Goal: Task Accomplishment & Management: Use online tool/utility

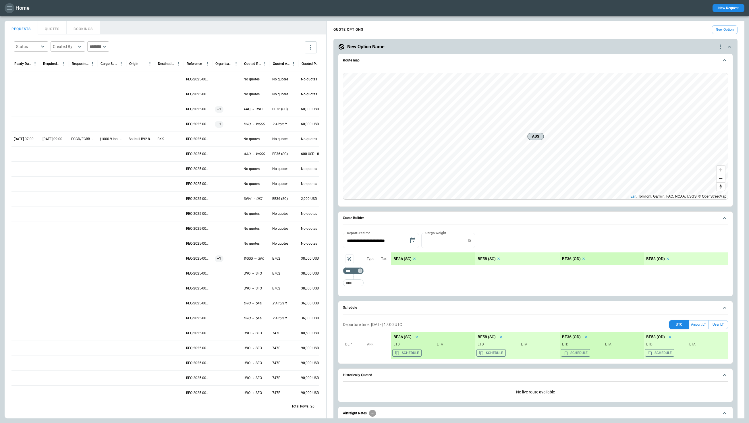
click at [8, 8] on icon "button" at bounding box center [9, 8] width 7 height 7
click at [26, 20] on li "Home" at bounding box center [26, 20] width 43 height 9
click at [194, 25] on div at bounding box center [374, 211] width 749 height 423
click at [154, 139] on div "Solihull B92 8NW" at bounding box center [140, 138] width 29 height 15
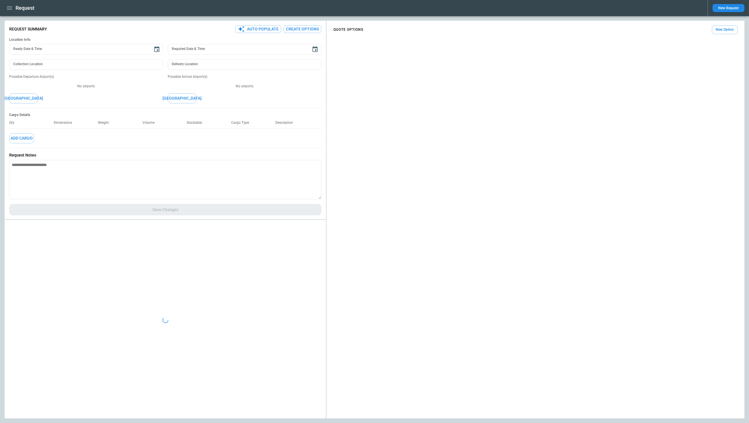
type textarea "*"
type input "**********"
type input "***"
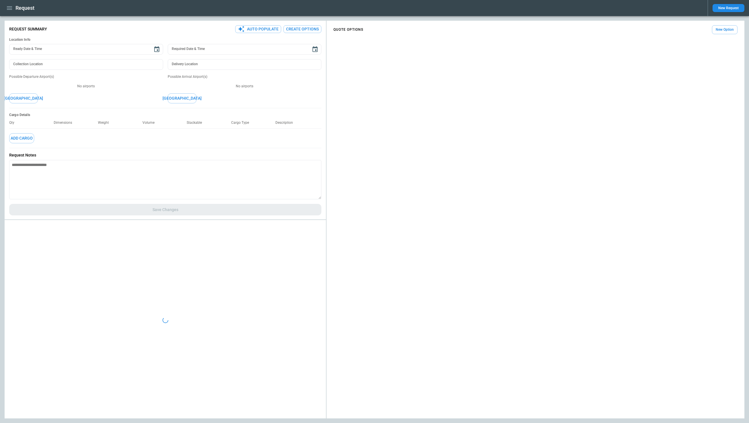
type textarea "*"
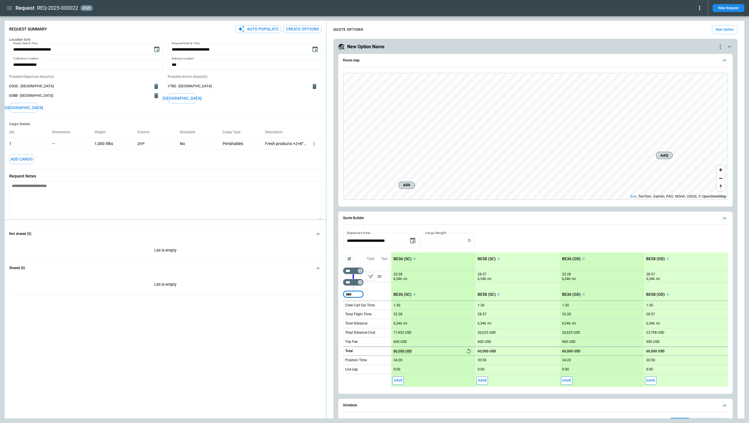
click at [7, 8] on icon "button" at bounding box center [9, 7] width 5 height 3
click at [27, 28] on Quotes "Requests & Quotes" at bounding box center [26, 29] width 43 height 9
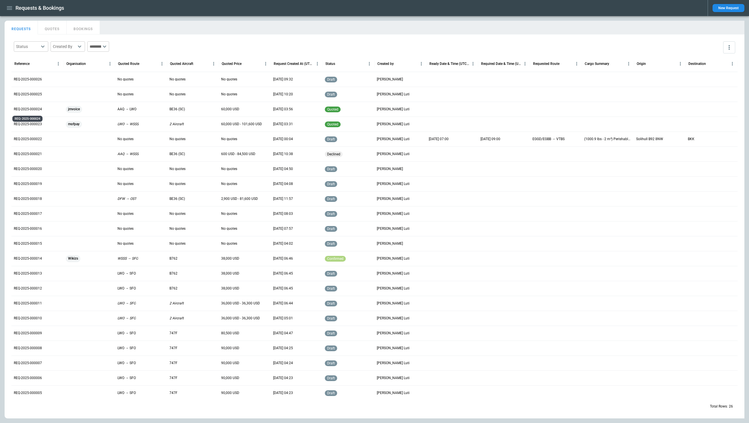
click at [38, 110] on p "REQ-2025-000024" at bounding box center [28, 109] width 28 height 5
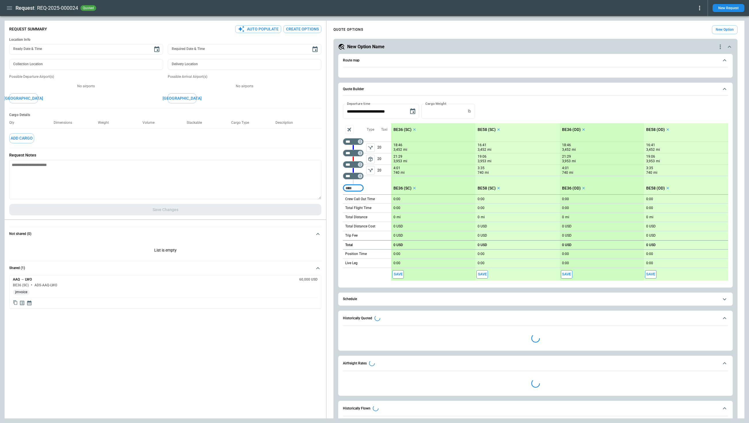
type textarea "*"
type input "**********"
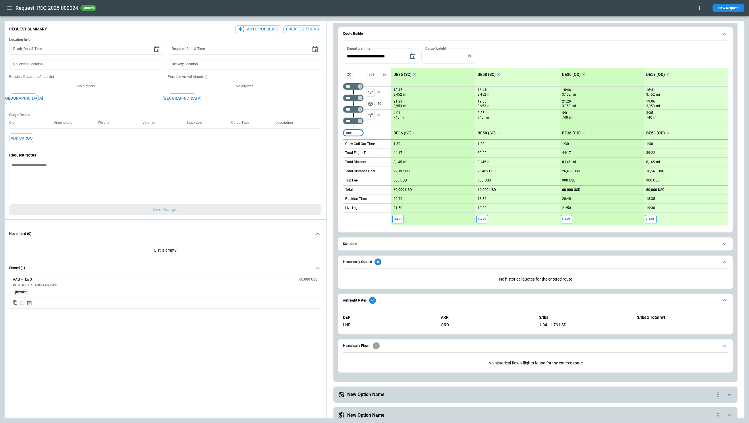
scroll to position [191, 0]
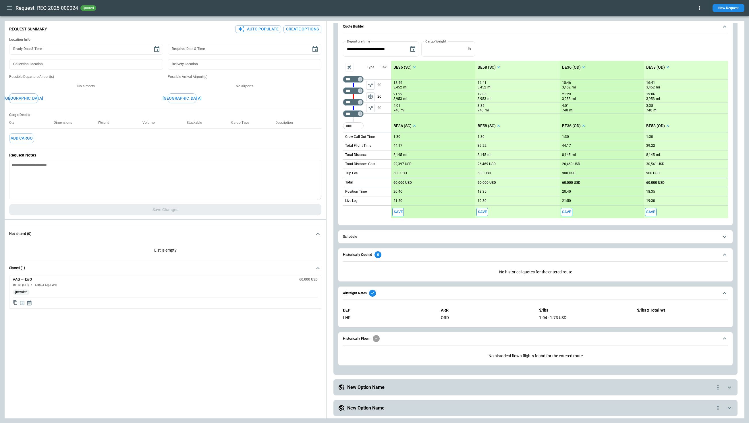
click at [497, 311] on icon "scrollable content" at bounding box center [729, 387] width 7 height 7
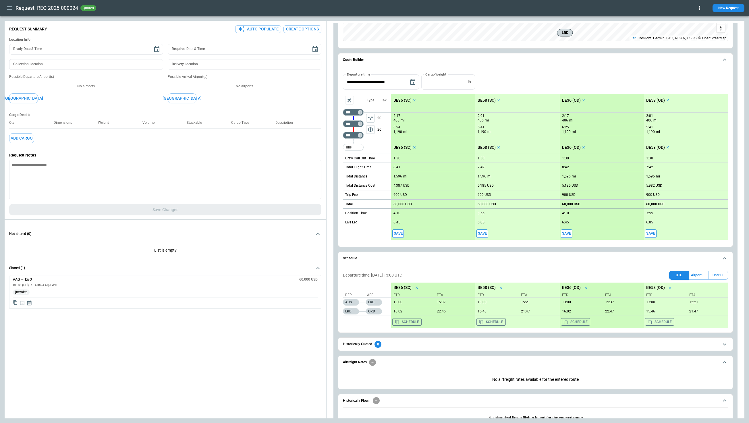
scroll to position [732, 0]
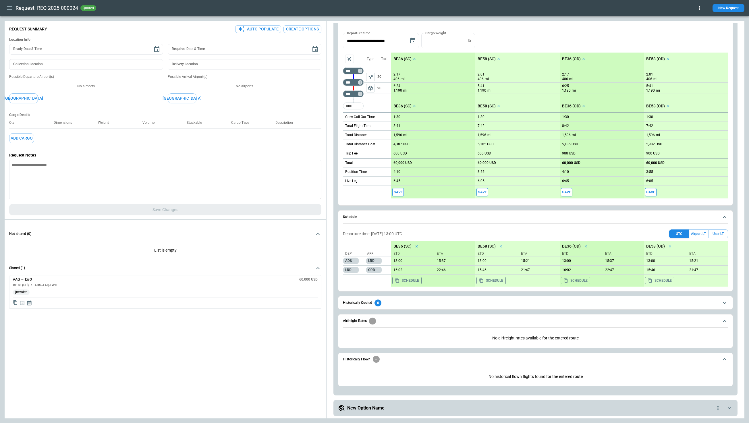
click at [497, 303] on icon "scrollable content" at bounding box center [724, 302] width 7 height 7
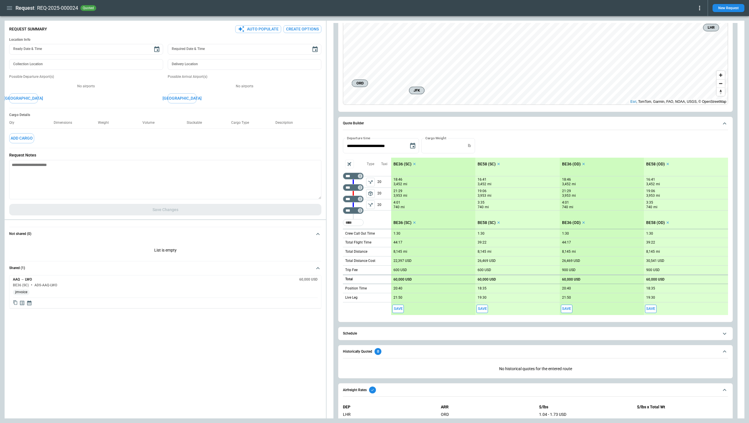
scroll to position [0, 0]
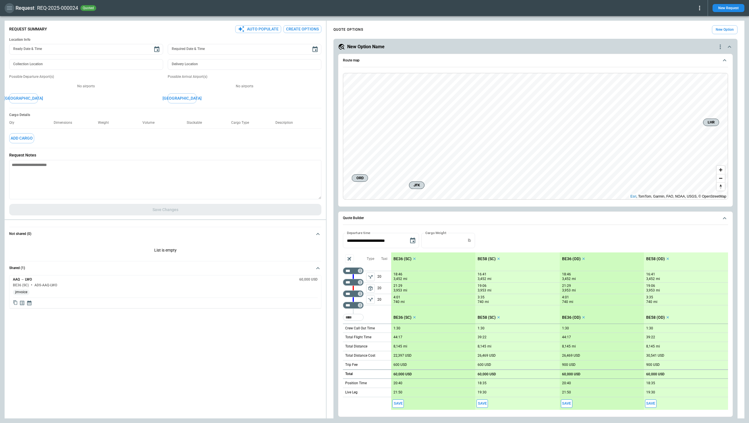
click at [10, 11] on icon "button" at bounding box center [9, 8] width 7 height 7
click at [20, 40] on li "Contacts" at bounding box center [26, 38] width 43 height 9
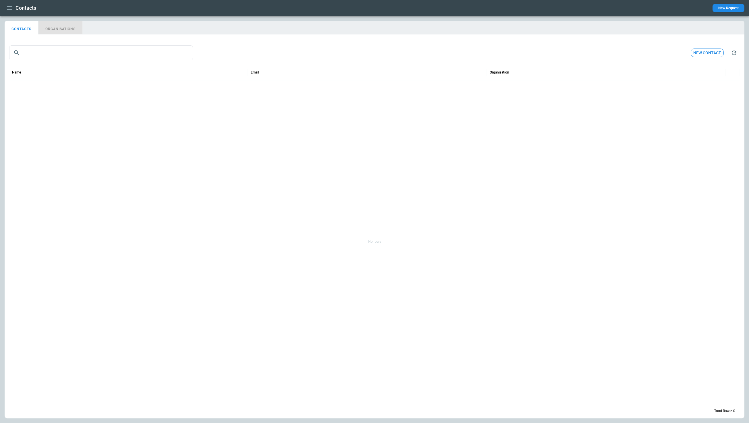
click at [51, 27] on button "ORGANISATIONS" at bounding box center [60, 28] width 44 height 14
click at [25, 27] on button "CONTACTS" at bounding box center [22, 28] width 34 height 14
click at [9, 8] on icon "button" at bounding box center [9, 7] width 5 height 3
click at [24, 48] on li "Reporting" at bounding box center [26, 48] width 43 height 9
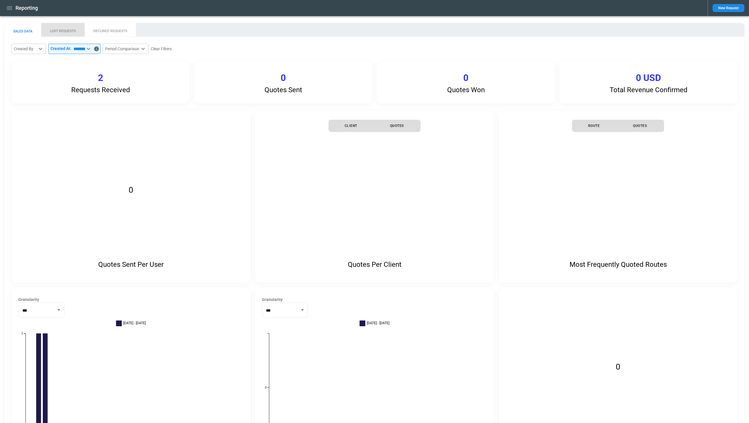
click at [65, 33] on button "LOST REQUESTS" at bounding box center [62, 30] width 43 height 14
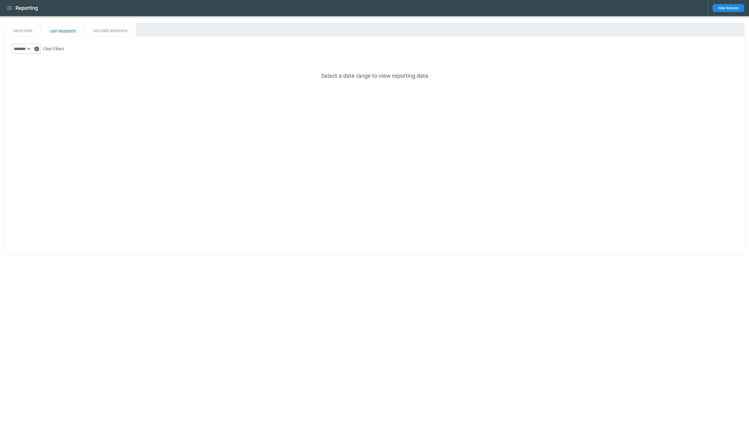
click at [115, 31] on button "DECLINED REQUESTS" at bounding box center [109, 30] width 51 height 14
click at [21, 30] on button "SALES DATA" at bounding box center [23, 30] width 36 height 14
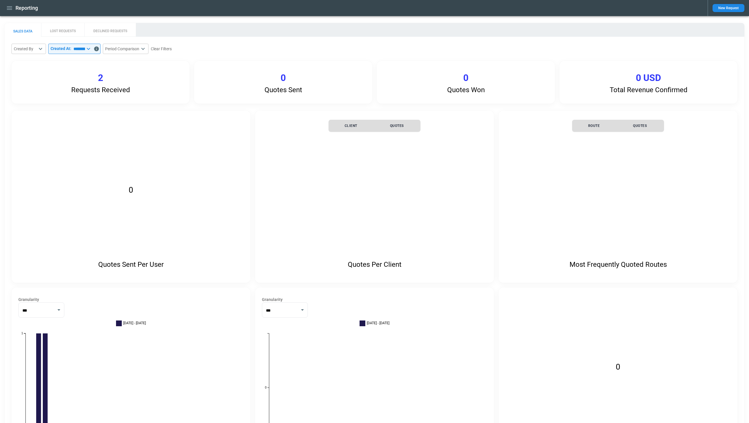
click at [8, 8] on icon "button" at bounding box center [9, 7] width 5 height 3
click at [24, 58] on li "Profile" at bounding box center [26, 58] width 43 height 9
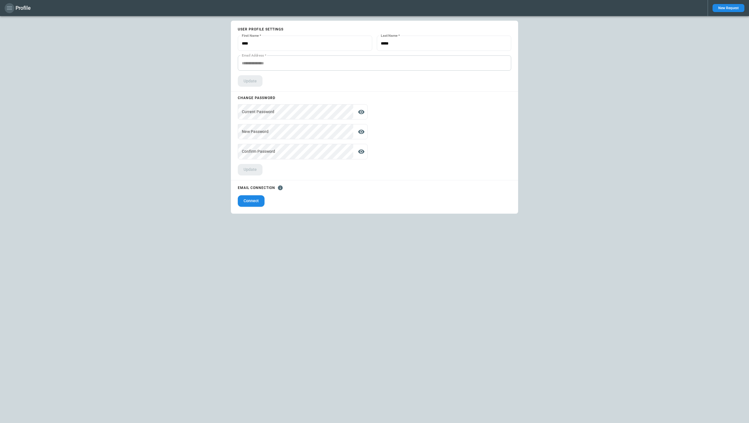
click at [9, 7] on icon "button" at bounding box center [9, 8] width 7 height 7
click at [21, 75] on li "Settings" at bounding box center [26, 77] width 43 height 9
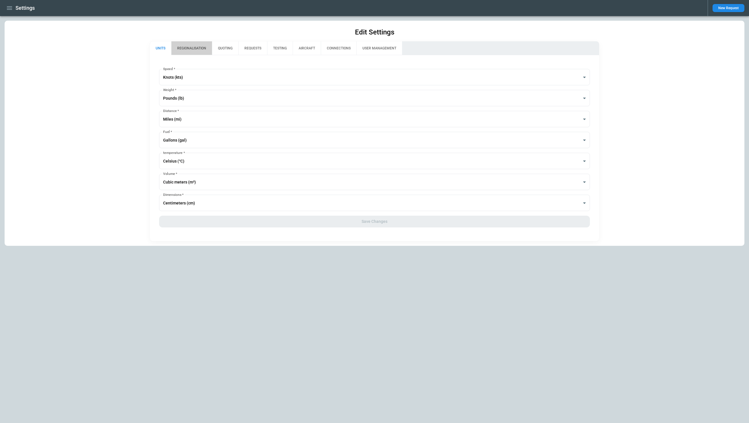
click at [190, 45] on button "REGIONALISATION" at bounding box center [191, 48] width 41 height 14
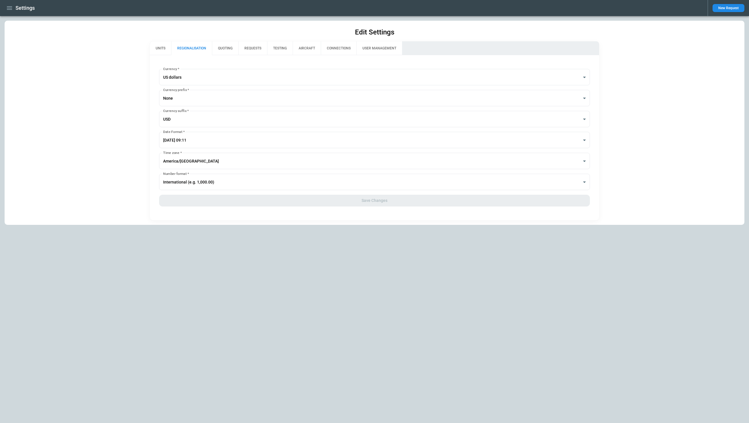
click at [8, 8] on icon "button" at bounding box center [9, 8] width 7 height 7
click at [20, 20] on li "Home" at bounding box center [26, 20] width 43 height 9
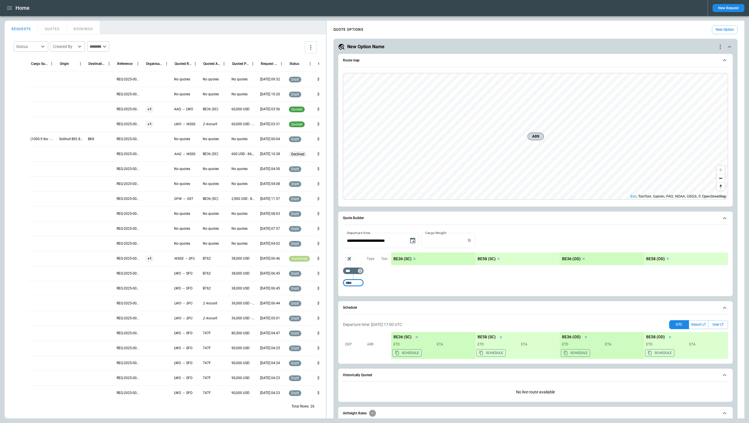
scroll to position [0, 99]
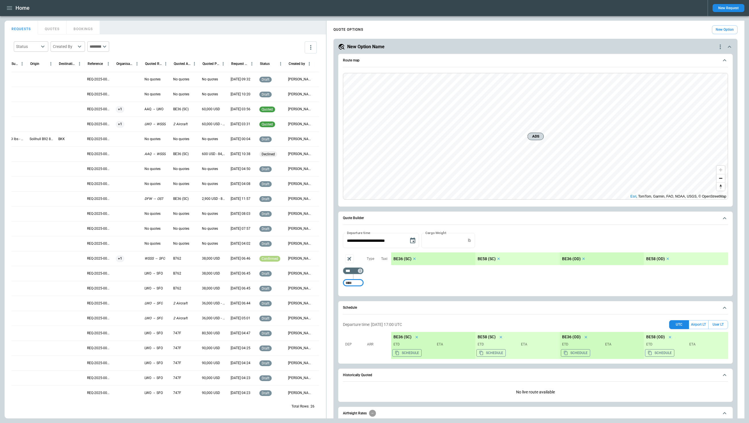
click at [124, 108] on div "+1" at bounding box center [128, 109] width 24 height 7
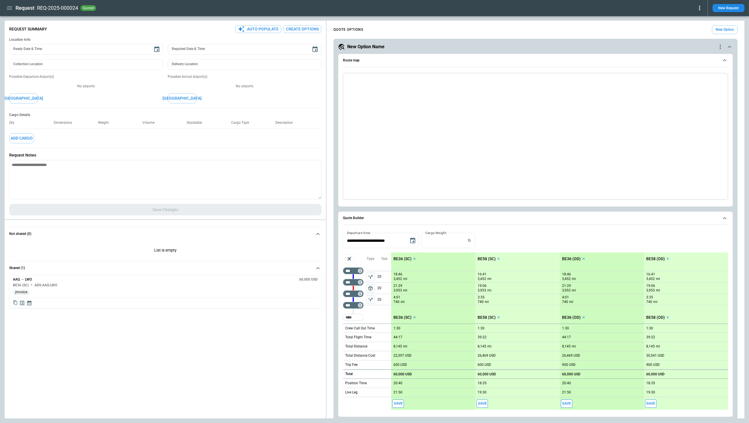
scroll to position [366, 0]
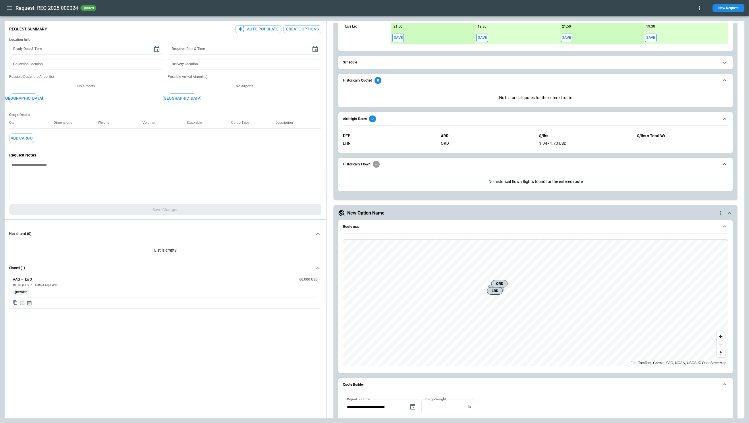
click at [265, 26] on button "Auto Populate" at bounding box center [258, 29] width 46 height 8
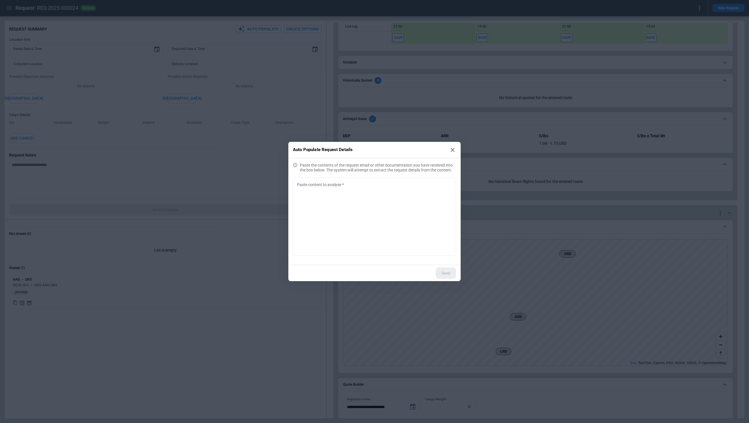
click at [452, 149] on icon at bounding box center [452, 149] width 7 height 7
type textarea "*"
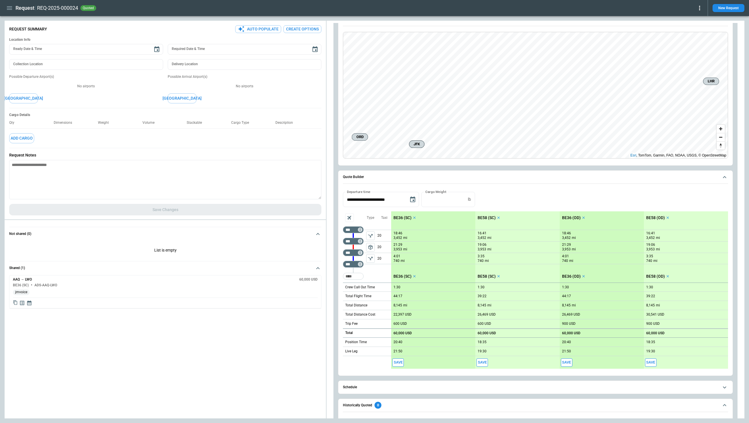
scroll to position [0, 0]
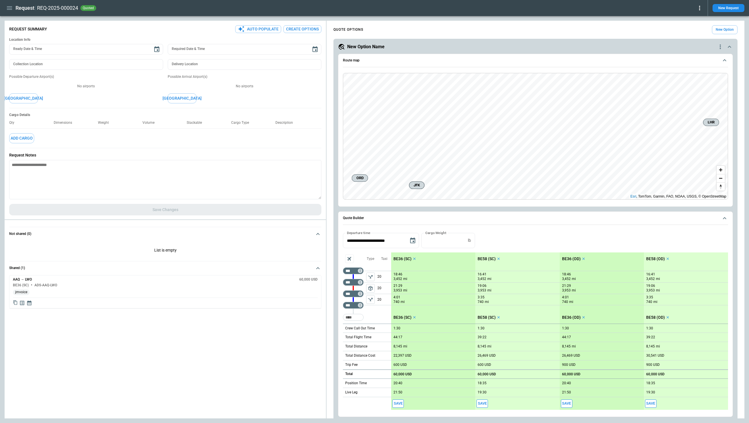
click at [212, 137] on div "Cargo Details Qty Dimensions Weight Volume Stackable Cargo Type Description Add…" at bounding box center [165, 128] width 312 height 40
